Goal: Navigation & Orientation: Find specific page/section

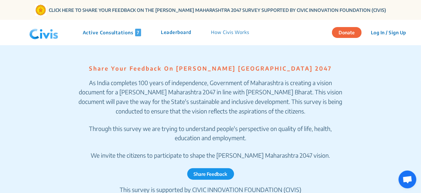
scroll to position [255, 0]
click at [109, 33] on p "Active Consultations 7" at bounding box center [112, 33] width 58 height 8
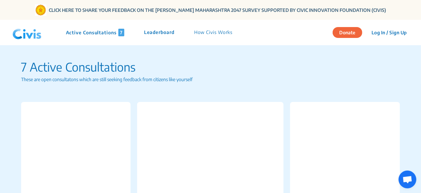
click at [209, 32] on p "How Civis Works" at bounding box center [213, 33] width 39 height 8
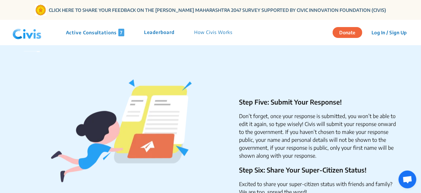
scroll to position [555, 0]
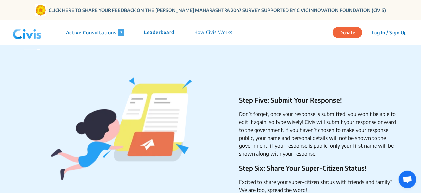
click at [219, 32] on p "How Civis Works" at bounding box center [213, 33] width 39 height 8
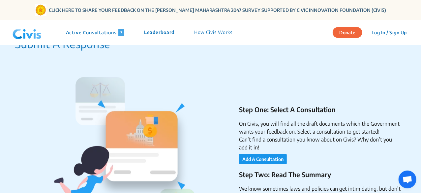
scroll to position [0, 0]
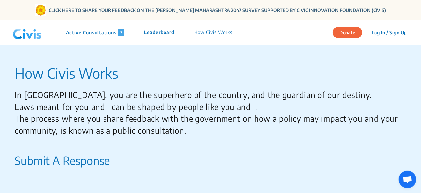
click at [214, 32] on p "How Civis Works" at bounding box center [213, 33] width 39 height 8
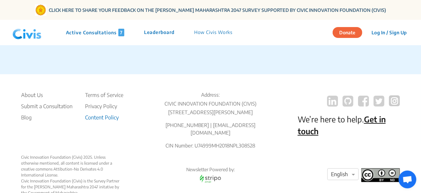
scroll to position [1197, 0]
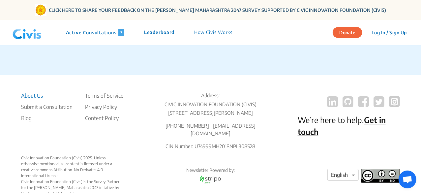
click at [28, 95] on li "About Us" at bounding box center [46, 96] width 51 height 8
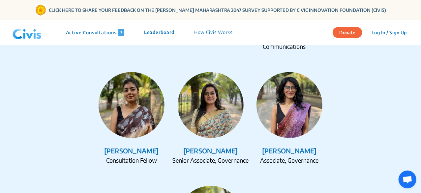
scroll to position [921, 0]
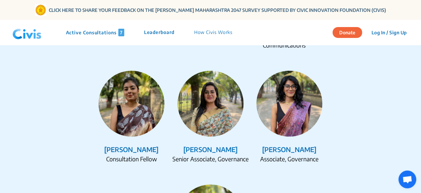
click at [28, 95] on section "The People Behind Civis The Team [PERSON_NAME] Founder & CEO [PERSON_NAME] Asso…" at bounding box center [210, 91] width 421 height 431
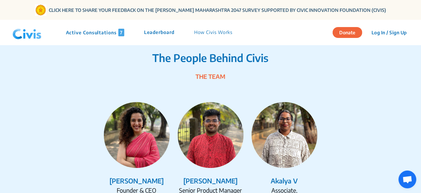
scroll to position [772, 0]
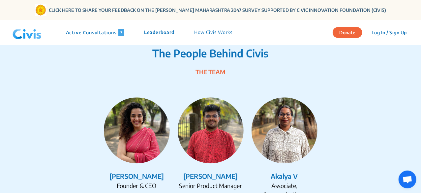
click at [162, 128] on img at bounding box center [137, 130] width 66 height 66
